Goal: Information Seeking & Learning: Find specific fact

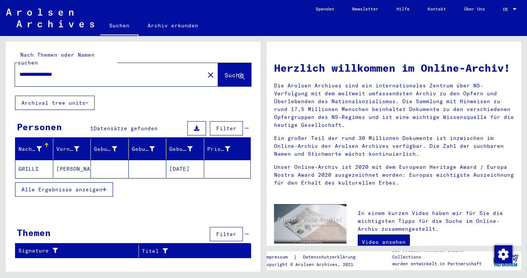
click at [26, 160] on mat-cell "GRILLI" at bounding box center [34, 169] width 38 height 18
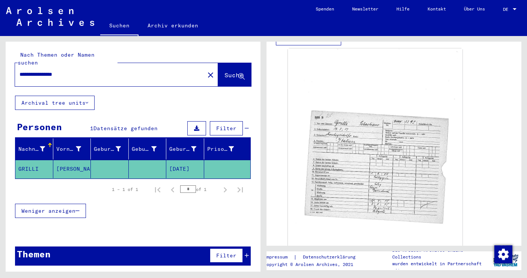
scroll to position [257, 0]
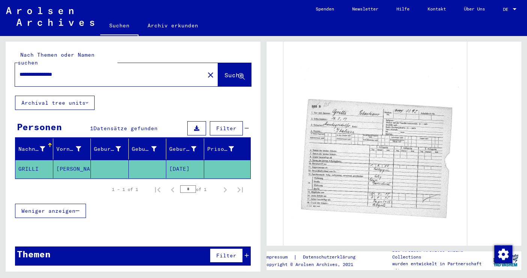
click at [344, 124] on img at bounding box center [374, 160] width 183 height 253
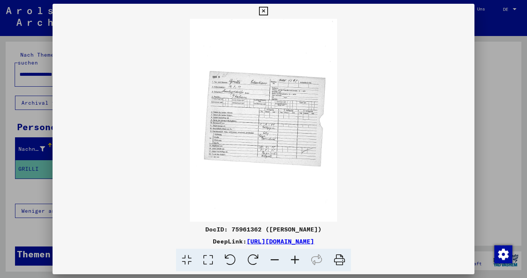
click at [279, 107] on img at bounding box center [264, 120] width 422 height 203
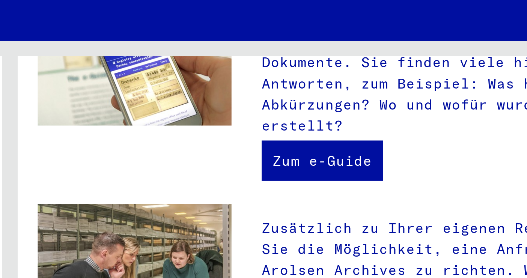
scroll to position [240, 0]
